Goal: Task Accomplishment & Management: Manage account settings

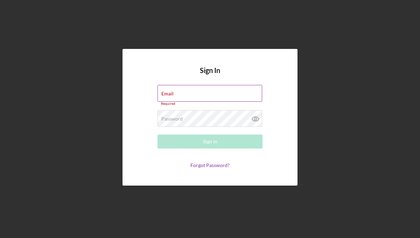
click at [239, 94] on div "Email Required" at bounding box center [209, 95] width 105 height 21
click at [227, 88] on div "Email Required" at bounding box center [209, 95] width 105 height 21
click at [180, 94] on input "Email" at bounding box center [209, 93] width 105 height 17
click at [193, 93] on input "Email" at bounding box center [209, 93] width 105 height 17
click at [188, 102] on div "Required" at bounding box center [209, 104] width 105 height 4
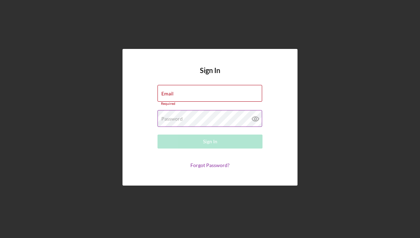
click at [252, 117] on icon at bounding box center [255, 119] width 7 height 5
click at [224, 92] on div "Email Required" at bounding box center [209, 95] width 105 height 21
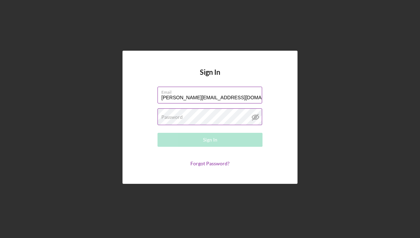
type input "karenv@littlemelodieschildcare.com"
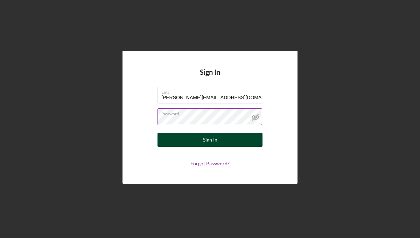
click at [212, 141] on div "Sign In" at bounding box center [210, 140] width 14 height 14
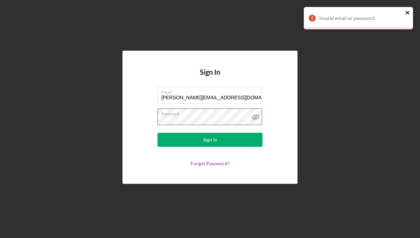
click at [408, 12] on icon "close" at bounding box center [407, 13] width 5 height 6
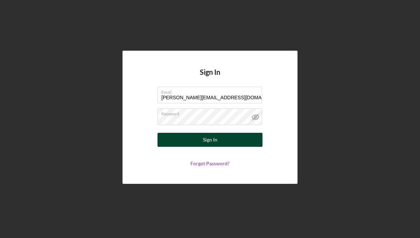
click at [232, 139] on button "Sign In" at bounding box center [209, 140] width 105 height 14
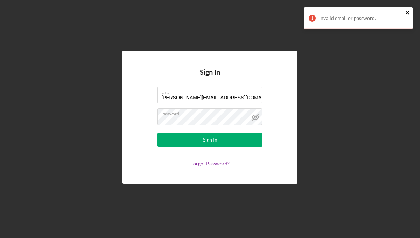
click at [407, 13] on icon "close" at bounding box center [406, 12] width 3 height 3
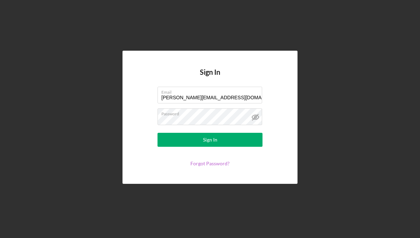
click at [222, 165] on link "Forgot Password?" at bounding box center [209, 163] width 39 height 6
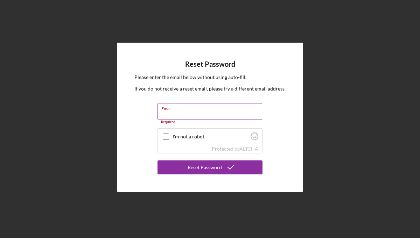
click at [200, 113] on input "Email" at bounding box center [209, 111] width 105 height 17
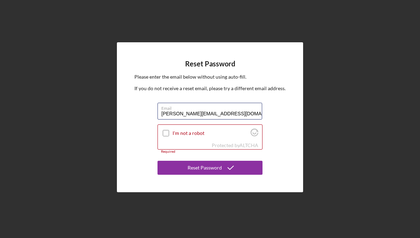
type input "karenv@littlemelodieschildcare.com"
click at [167, 132] on input "I'm not a robot" at bounding box center [166, 133] width 6 height 6
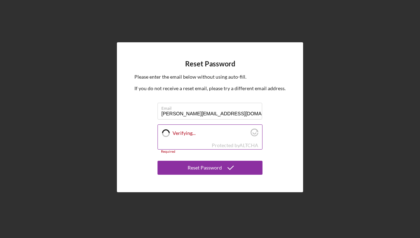
checkbox input "true"
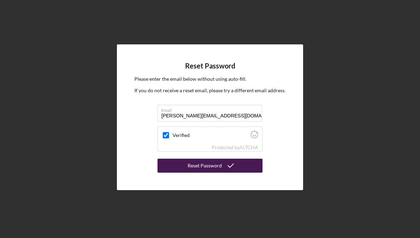
click at [194, 164] on div "Reset Password" at bounding box center [204, 166] width 34 height 14
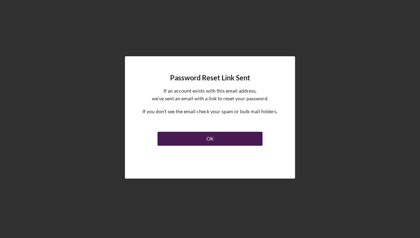
click at [200, 136] on button "OK" at bounding box center [209, 139] width 105 height 14
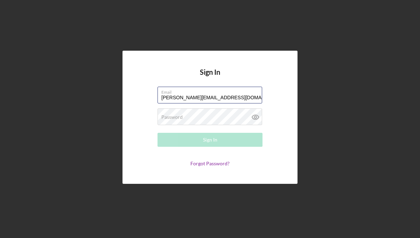
type input "karenv@littlemelodieschildcare.com"
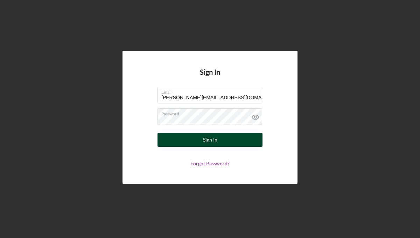
click at [196, 138] on button "Sign In" at bounding box center [209, 140] width 105 height 14
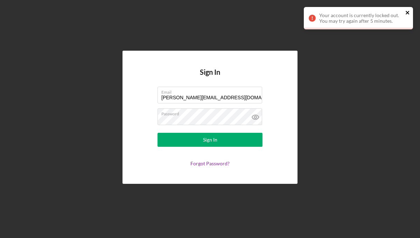
click at [407, 13] on icon "close" at bounding box center [407, 13] width 5 height 6
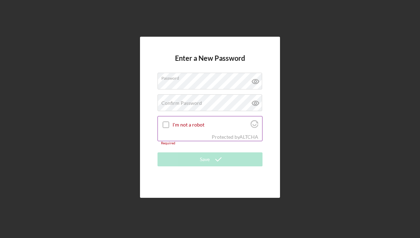
click at [183, 139] on div "Protected by ALTCHA" at bounding box center [210, 137] width 104 height 8
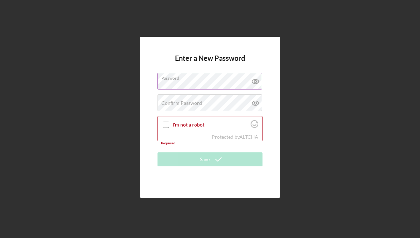
click at [256, 80] on icon at bounding box center [255, 81] width 17 height 17
click at [167, 126] on input "I'm not a robot" at bounding box center [166, 125] width 6 height 6
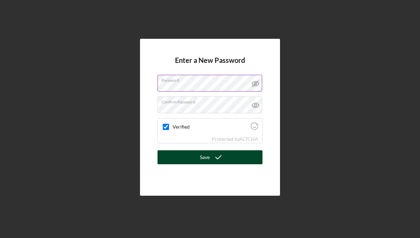
click at [230, 156] on button "Save" at bounding box center [209, 157] width 105 height 14
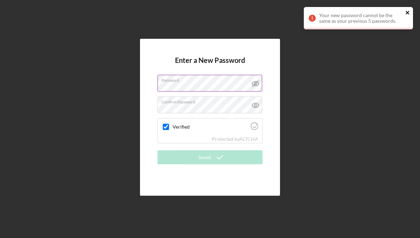
click at [407, 11] on icon "close" at bounding box center [407, 13] width 5 height 6
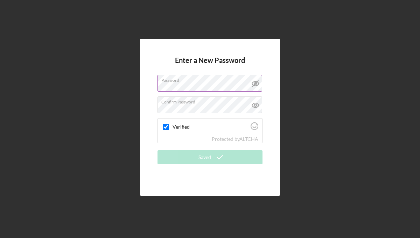
click at [255, 85] on icon at bounding box center [255, 83] width 17 height 17
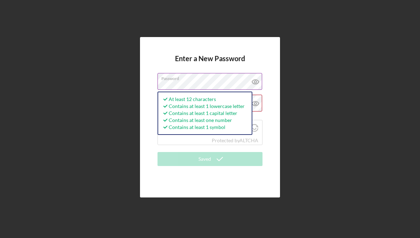
click at [258, 82] on icon at bounding box center [255, 82] width 7 height 5
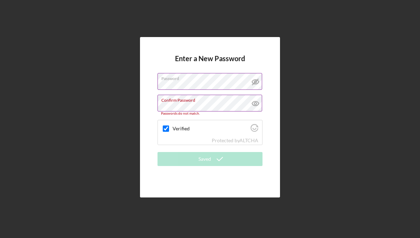
click at [256, 106] on icon at bounding box center [255, 103] width 17 height 17
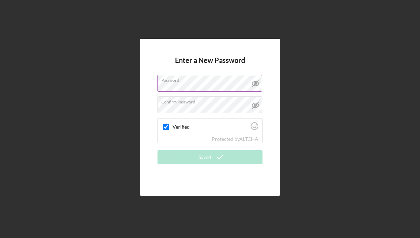
click at [297, 130] on div "Enter a New Password Password Confirm Password Verified Protected by ALTCHA Sav…" at bounding box center [209, 117] width 413 height 235
click at [280, 124] on div "Enter a New Password Password Confirm Password Verified Protected by ALTCHA Sav…" at bounding box center [209, 117] width 413 height 235
click at [209, 127] on label "Verified" at bounding box center [210, 127] width 76 height 6
click at [169, 127] on input "Verified" at bounding box center [166, 127] width 6 height 6
click at [282, 92] on div "Enter a New Password Password Confirm Password Verified Protected by ALTCHA Sav…" at bounding box center [209, 117] width 413 height 235
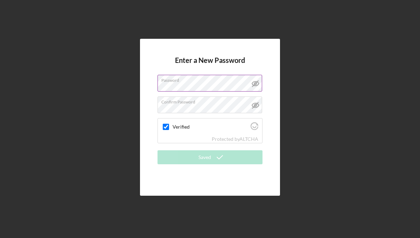
click at [280, 51] on div "Enter a New Password Password Confirm Password Verified Protected by ALTCHA Sav…" at bounding box center [209, 117] width 413 height 235
click at [223, 131] on div "Verified" at bounding box center [210, 127] width 104 height 16
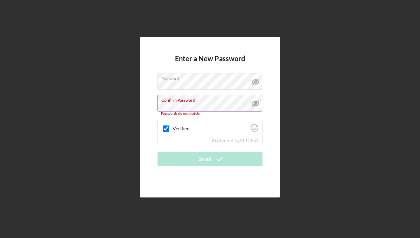
click at [253, 103] on icon at bounding box center [255, 103] width 17 height 17
click at [202, 102] on label "Confirm Password" at bounding box center [211, 99] width 101 height 8
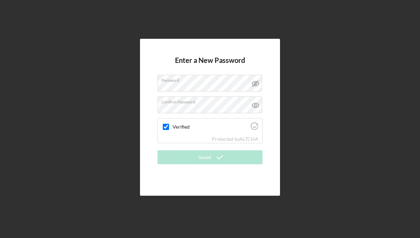
click at [198, 148] on form "Enter a New Password Password Confirm Password Verified Protected by ALTCHA Sav…" at bounding box center [209, 117] width 105 height 122
click at [179, 123] on div "Verified" at bounding box center [210, 127] width 104 height 16
click at [170, 126] on div at bounding box center [166, 127] width 8 height 8
click at [254, 127] on icon "Visit Altcha.org" at bounding box center [254, 126] width 8 height 8
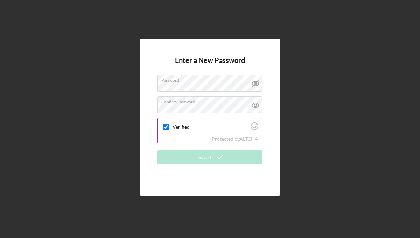
click at [185, 119] on div "Verified" at bounding box center [210, 127] width 104 height 16
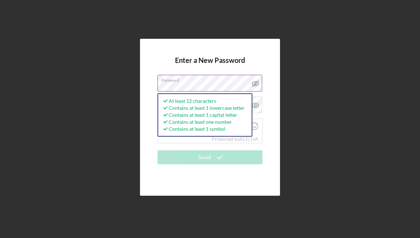
click at [259, 86] on icon at bounding box center [255, 83] width 17 height 17
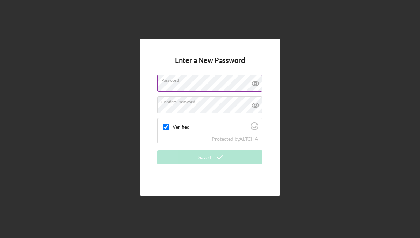
click at [258, 80] on icon at bounding box center [255, 83] width 17 height 17
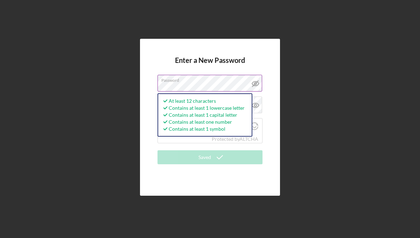
click at [201, 81] on label "Password" at bounding box center [211, 79] width 101 height 8
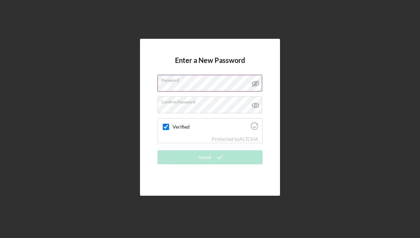
click at [201, 81] on label "Password" at bounding box center [211, 79] width 101 height 8
click at [201, 82] on label "Password" at bounding box center [211, 79] width 101 height 8
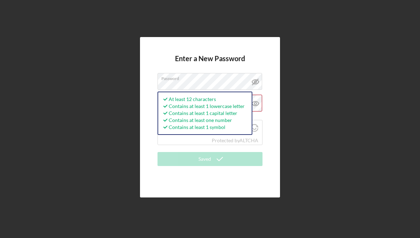
click at [256, 104] on icon at bounding box center [255, 103] width 17 height 17
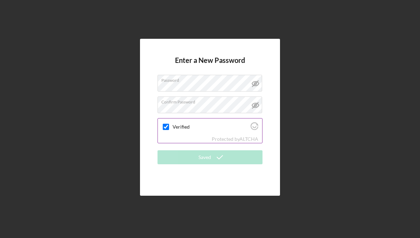
click at [215, 119] on div "Verified" at bounding box center [210, 127] width 104 height 16
click at [200, 124] on label "Verified" at bounding box center [210, 127] width 76 height 6
click at [169, 124] on input "Verified" at bounding box center [166, 127] width 6 height 6
checkbox input "true"
